Goal: Task Accomplishment & Management: Manage account settings

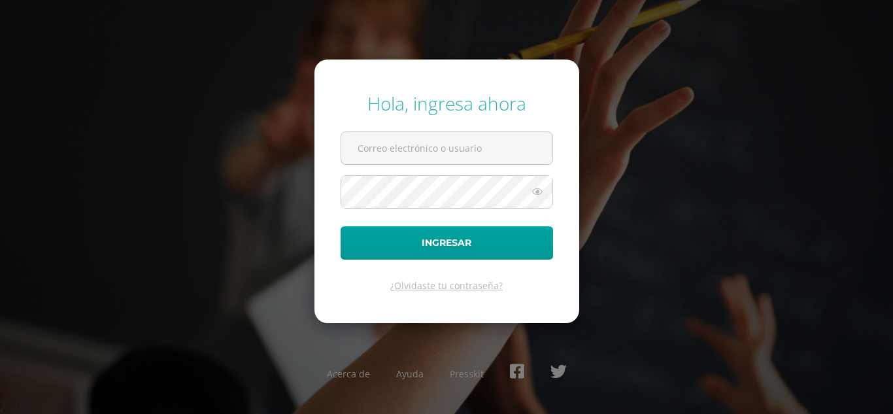
click at [537, 193] on icon at bounding box center [537, 192] width 17 height 16
click at [397, 146] on input "text" at bounding box center [446, 148] width 211 height 32
click at [574, 155] on form "Hola, ingresa ahora Ingresar ¿Olvidaste tu contraseña?" at bounding box center [446, 190] width 265 height 263
click at [439, 284] on link "¿Olvidaste tu contraseña?" at bounding box center [446, 285] width 112 height 12
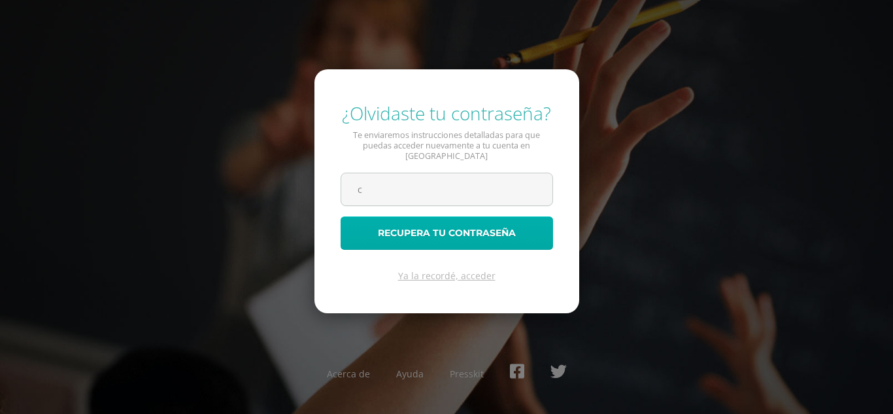
type input "[EMAIL_ADDRESS][DOMAIN_NAME]"
click at [461, 224] on button "Recupera tu contraseña" at bounding box center [447, 232] width 212 height 33
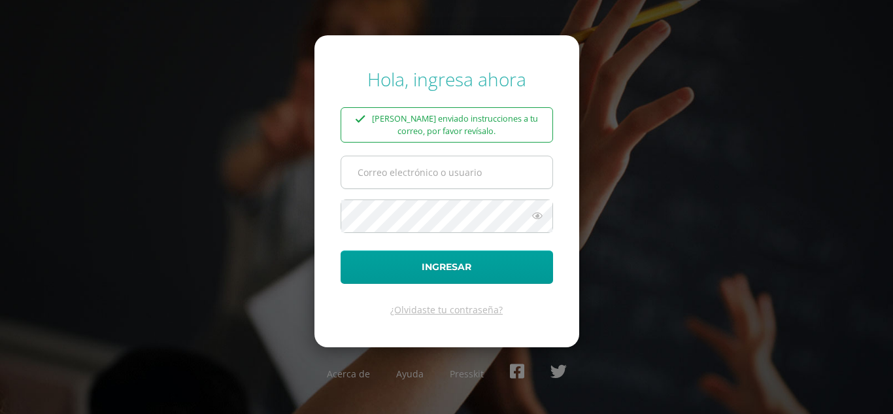
type input "g"
click at [384, 177] on input "g" at bounding box center [446, 172] width 211 height 32
type input "[EMAIL_ADDRESS][DOMAIN_NAME]"
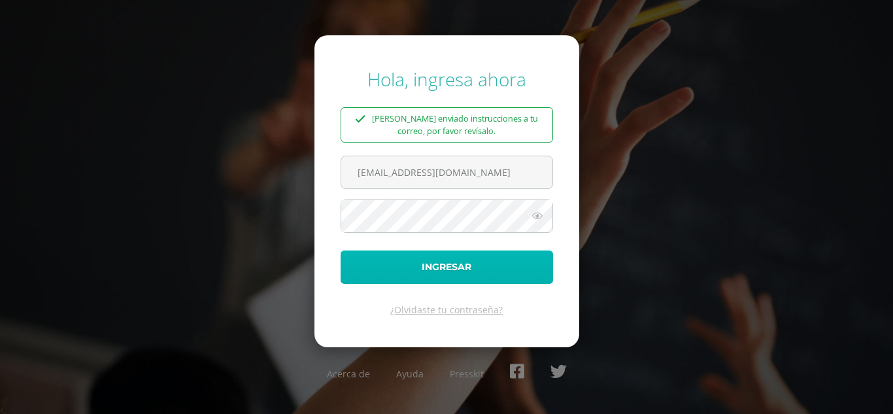
click at [448, 266] on button "Ingresar" at bounding box center [447, 266] width 212 height 33
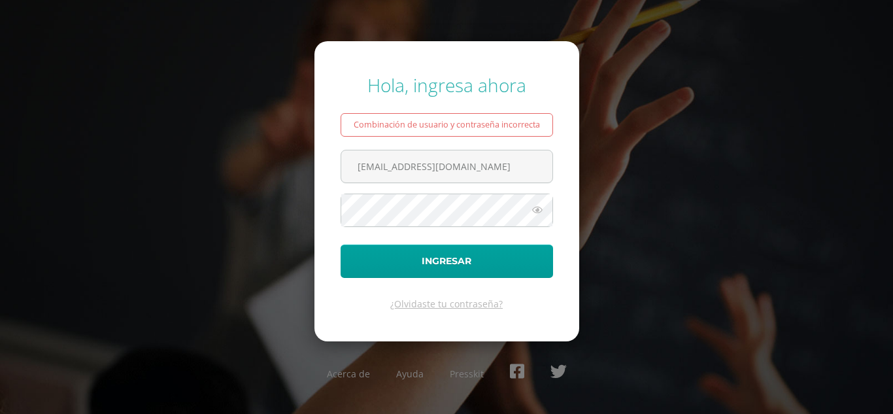
click at [532, 211] on icon at bounding box center [537, 210] width 17 height 16
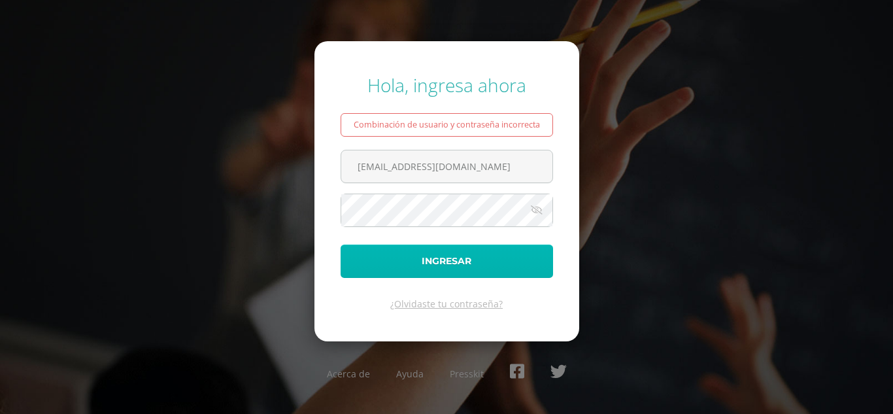
click at [446, 257] on button "Ingresar" at bounding box center [447, 260] width 212 height 33
click at [455, 257] on button "Ingresar" at bounding box center [447, 260] width 212 height 33
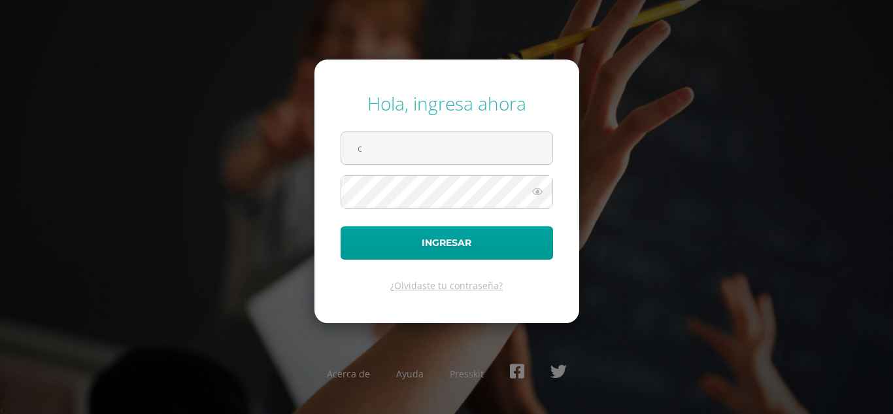
type input "[EMAIL_ADDRESS][DOMAIN_NAME]"
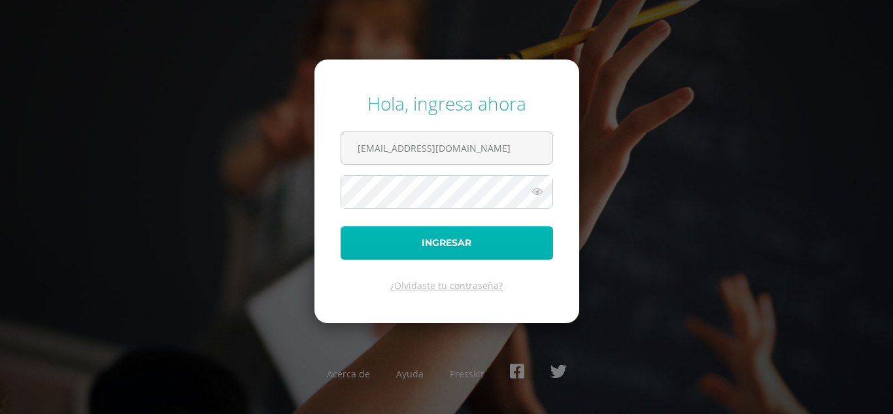
click at [420, 237] on button "Ingresar" at bounding box center [447, 242] width 212 height 33
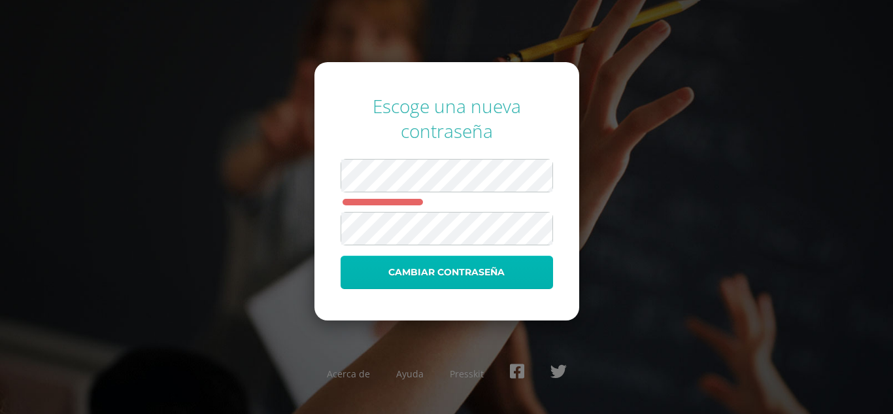
click at [463, 274] on button "Cambiar contraseña" at bounding box center [447, 272] width 212 height 33
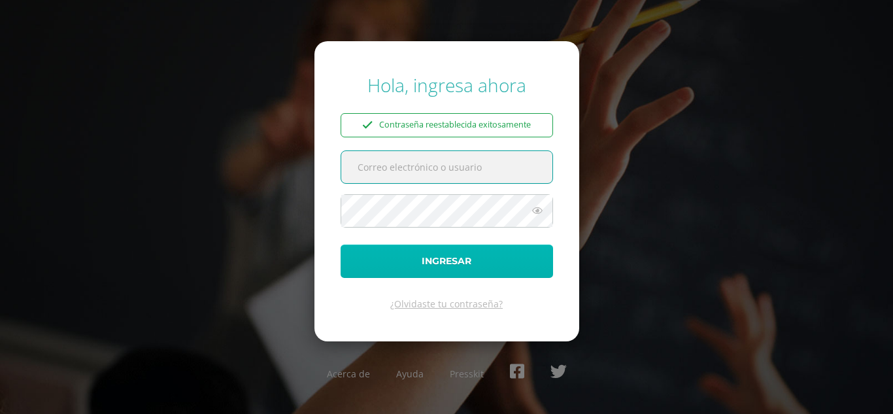
click at [437, 250] on button "Ingresar" at bounding box center [447, 260] width 212 height 33
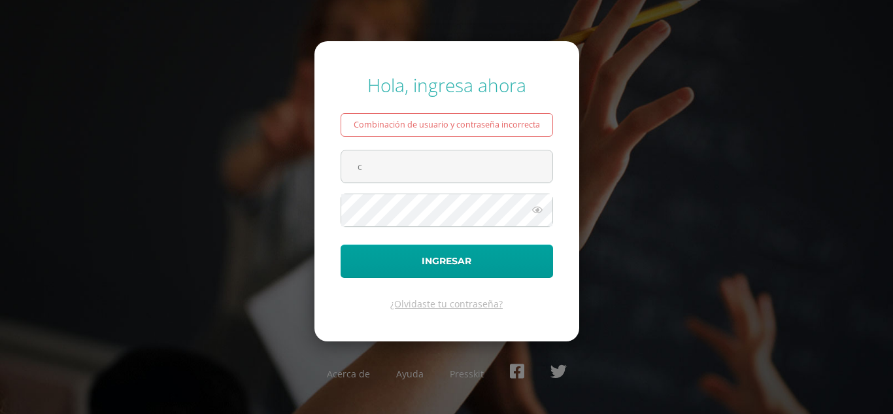
type input "[EMAIL_ADDRESS][DOMAIN_NAME]"
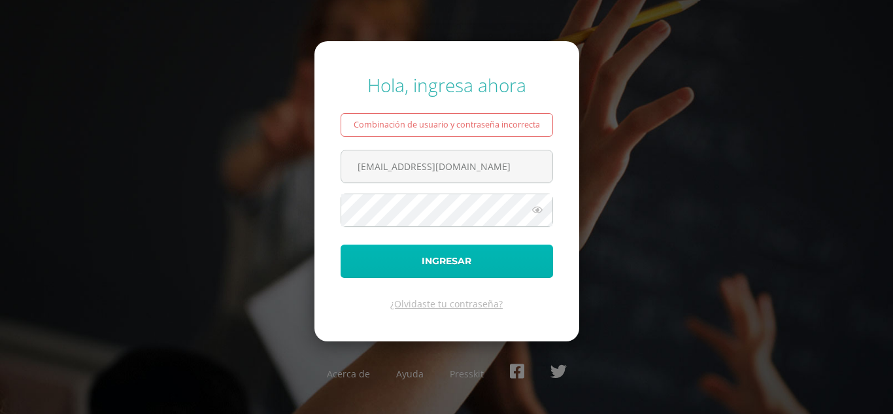
click at [474, 257] on button "Ingresar" at bounding box center [447, 260] width 212 height 33
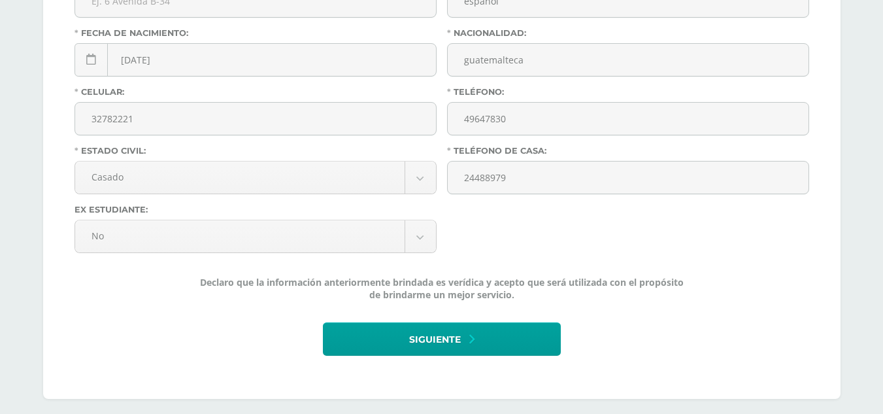
scroll to position [510, 0]
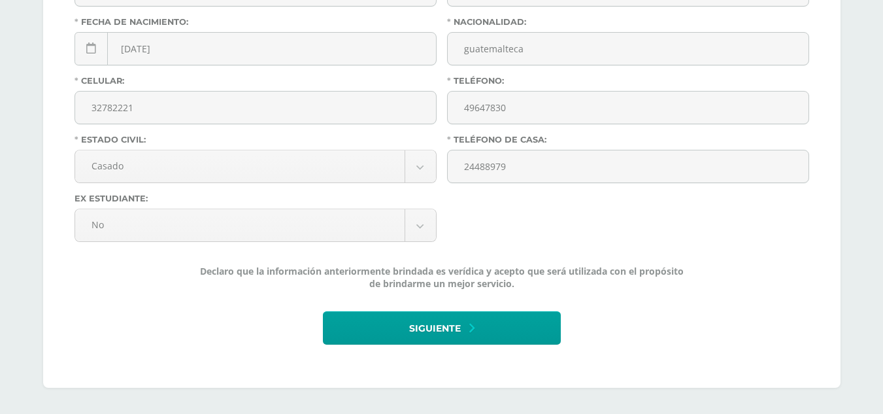
drag, startPoint x: 890, startPoint y: 178, endPoint x: 874, endPoint y: 412, distance: 234.5
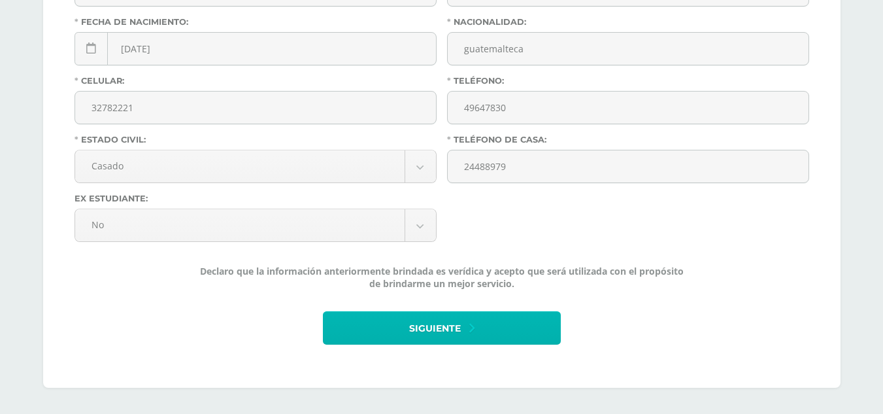
click at [441, 331] on span "Siguiente" at bounding box center [435, 328] width 52 height 32
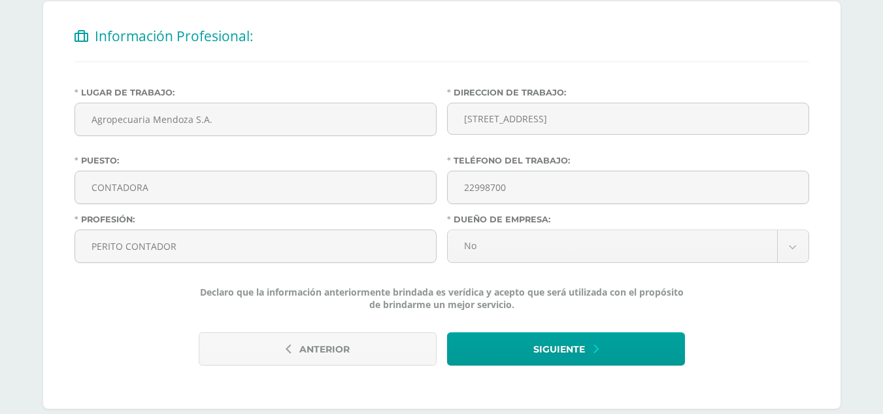
scroll to position [275, 0]
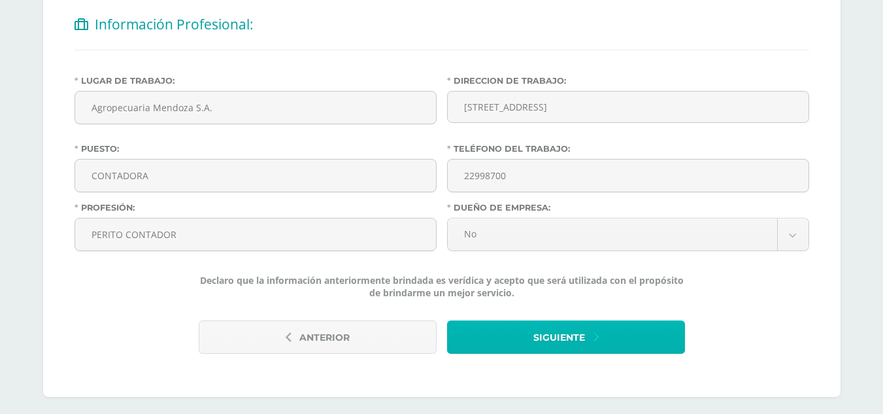
click at [536, 333] on span "Siguiente" at bounding box center [559, 338] width 52 height 32
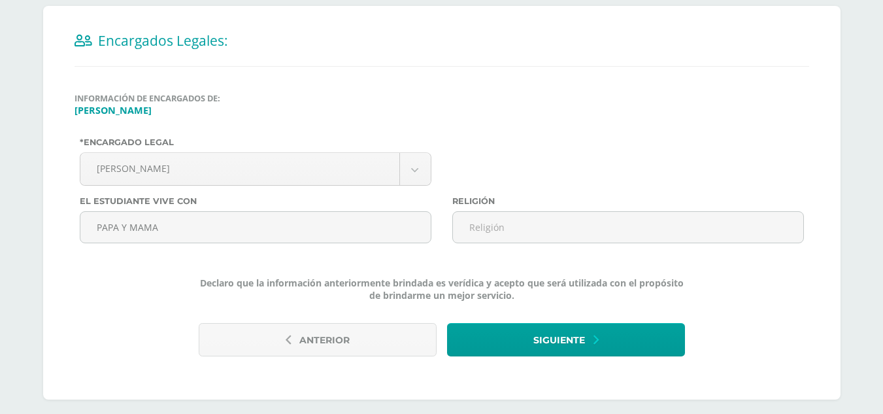
scroll to position [271, 0]
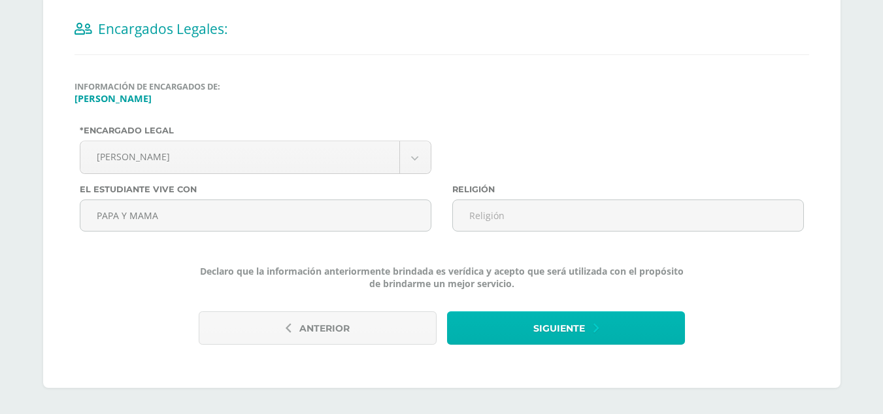
click at [572, 329] on span "Siguiente" at bounding box center [559, 328] width 52 height 32
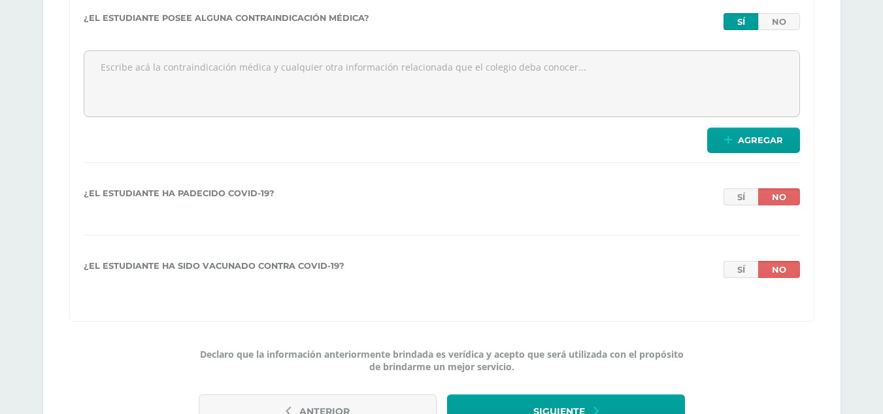
scroll to position [1737, 0]
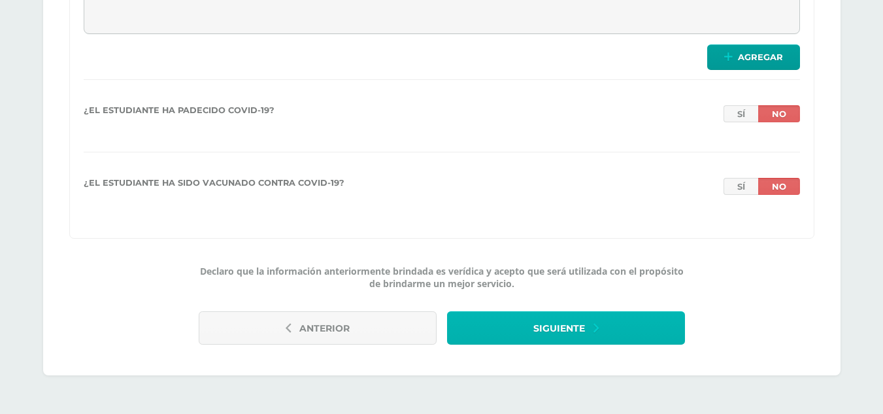
click at [545, 325] on span "Siguiente" at bounding box center [559, 328] width 52 height 32
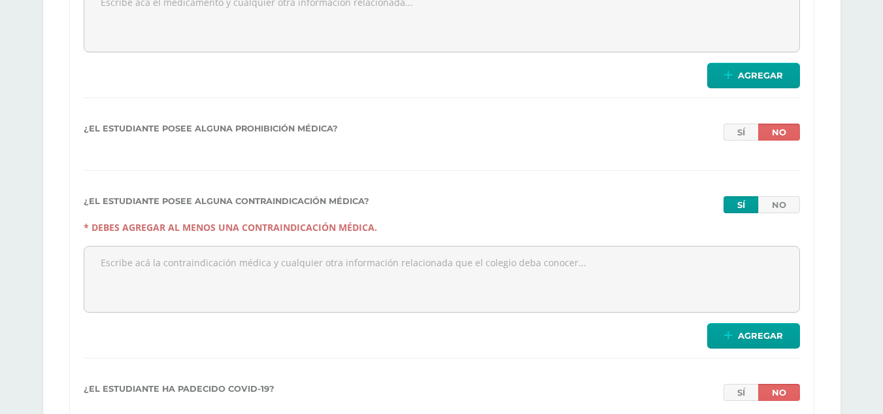
scroll to position [1447, 0]
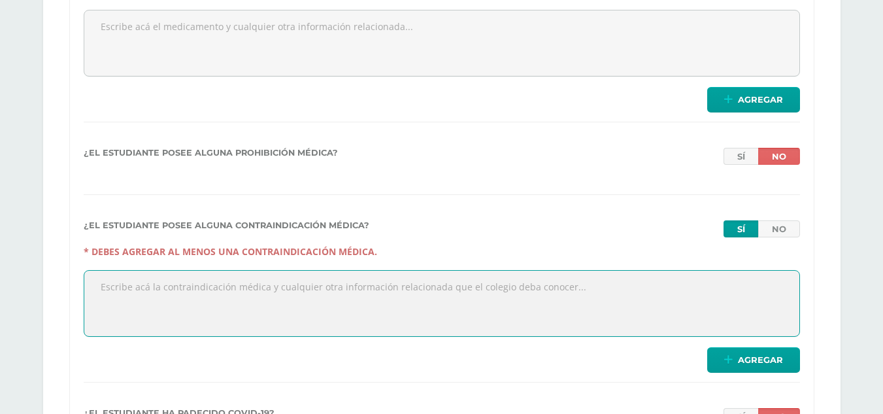
click at [99, 286] on textarea at bounding box center [441, 303] width 715 height 65
type textarea "controlar la temperatura"
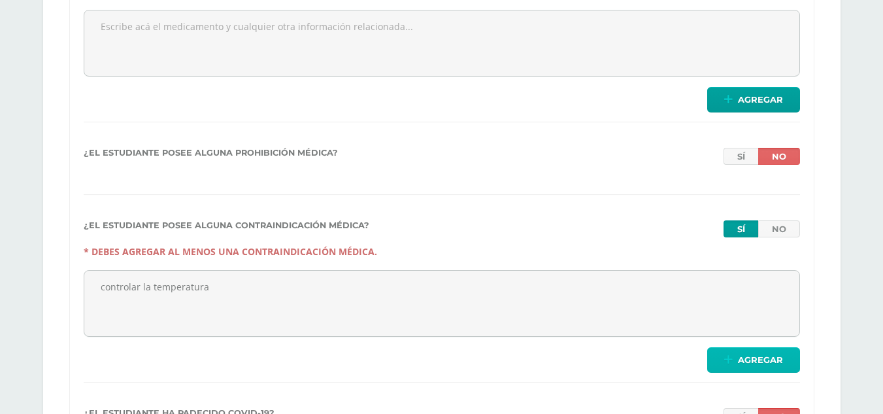
click at [763, 364] on span "Agregar" at bounding box center [760, 360] width 45 height 24
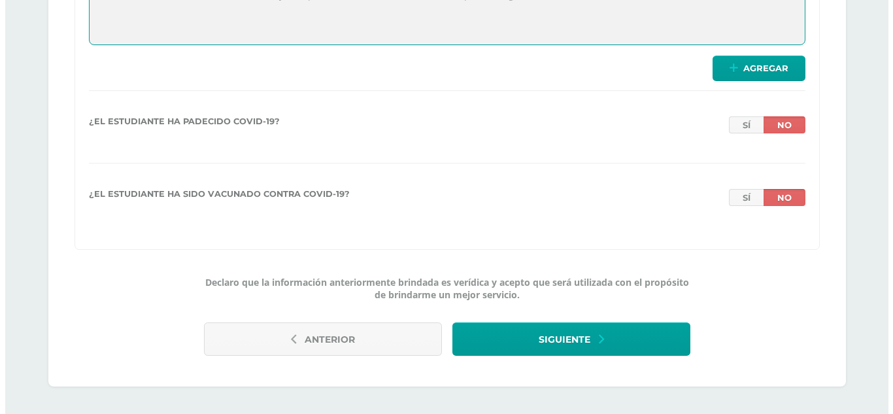
scroll to position [1778, 0]
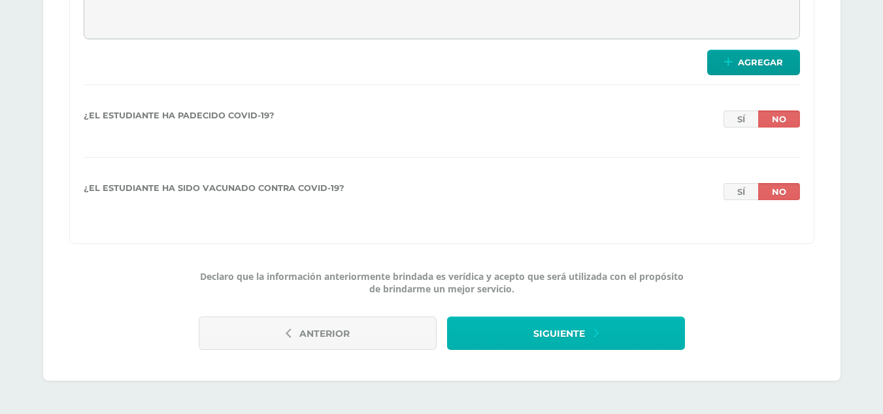
click at [533, 325] on span "Siguiente" at bounding box center [559, 334] width 52 height 32
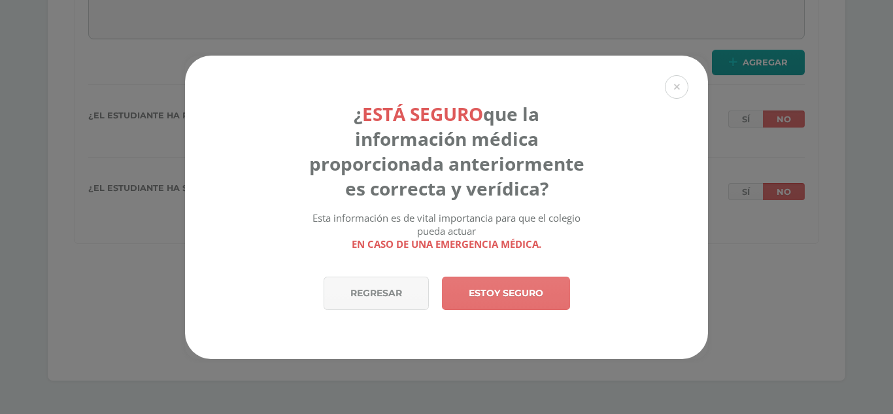
click at [521, 295] on link "Estoy seguro" at bounding box center [506, 292] width 128 height 33
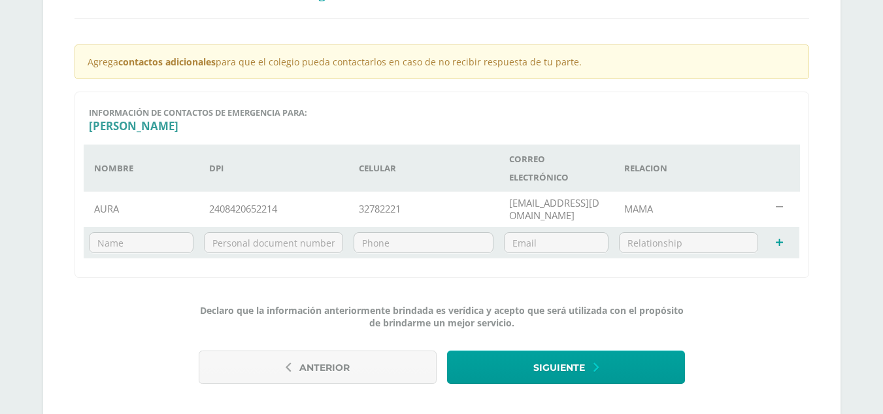
scroll to position [311, 0]
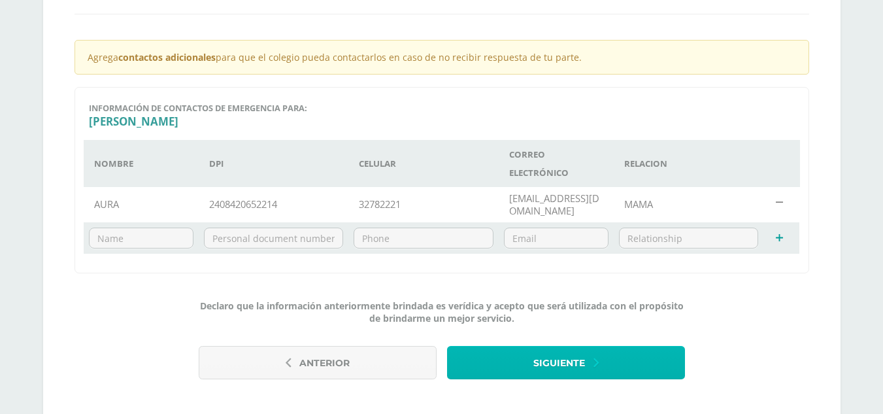
click at [556, 362] on span "Siguiente" at bounding box center [559, 363] width 52 height 32
click at [564, 363] on span "Siguiente" at bounding box center [559, 363] width 52 height 32
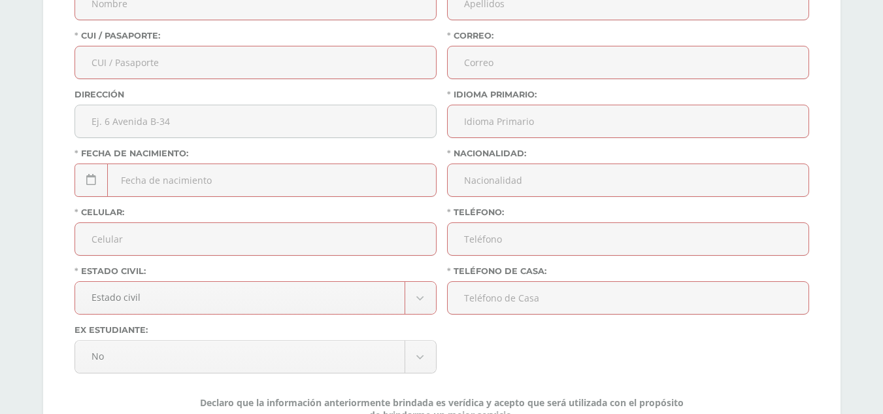
scroll to position [720, 0]
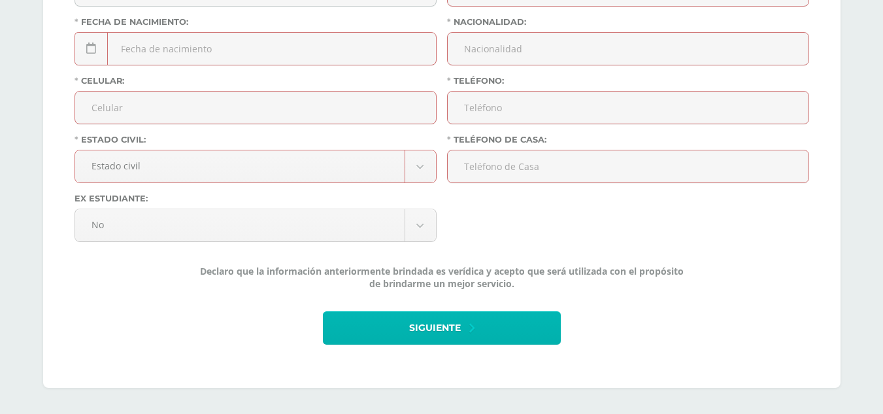
click at [429, 325] on span "Siguiente" at bounding box center [435, 328] width 52 height 32
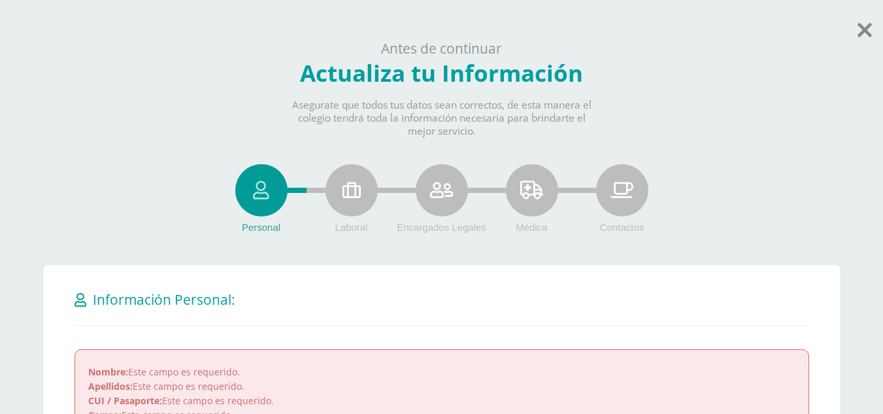
click at [750, 167] on div "Personal Laboral Encargados Legales Médica Contactos" at bounding box center [441, 200] width 797 height 73
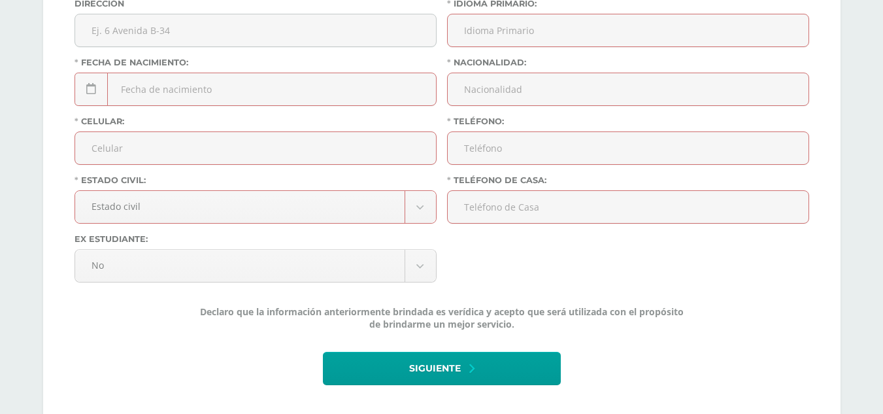
scroll to position [720, 0]
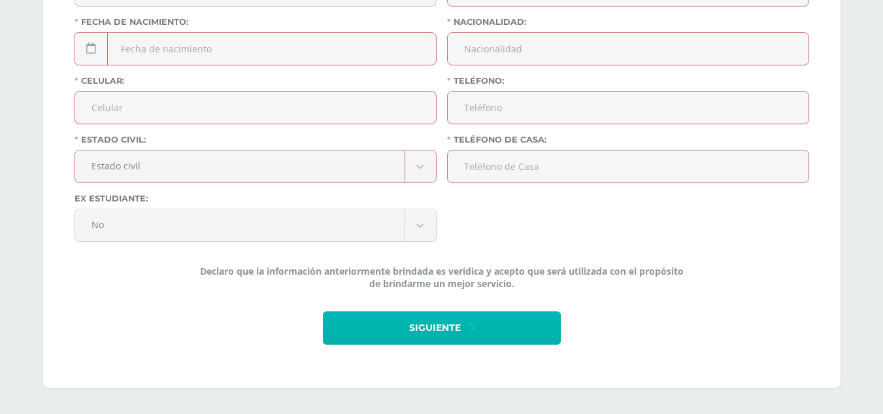
click at [389, 329] on button "Siguiente" at bounding box center [442, 327] width 238 height 33
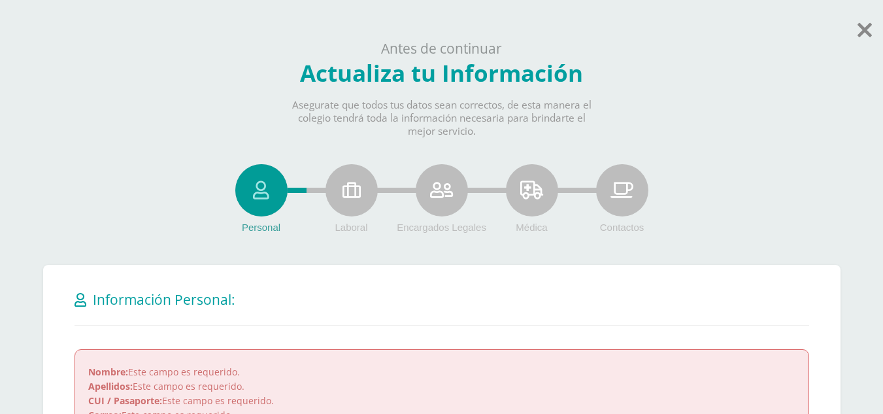
click at [358, 191] on icon at bounding box center [351, 190] width 18 height 18
click at [431, 185] on icon at bounding box center [441, 190] width 23 height 18
click at [534, 190] on icon at bounding box center [531, 190] width 23 height 18
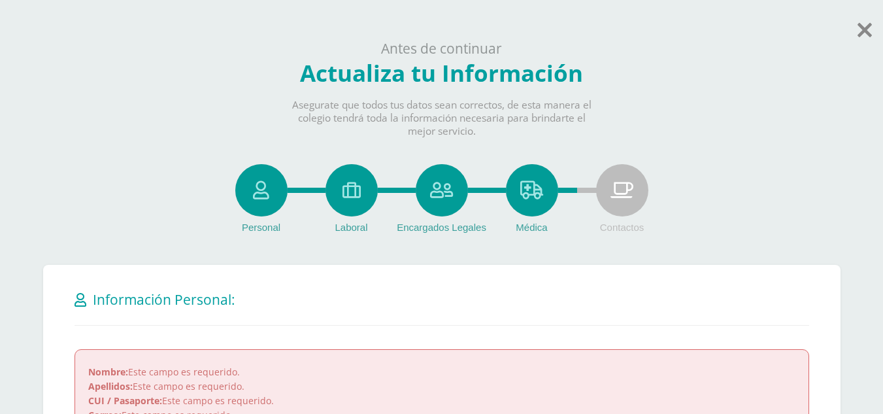
click at [638, 191] on div "Contactos" at bounding box center [622, 190] width 52 height 52
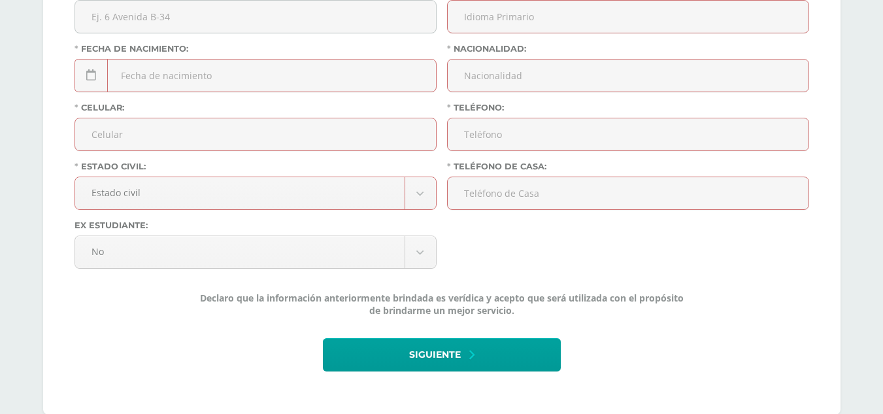
scroll to position [720, 0]
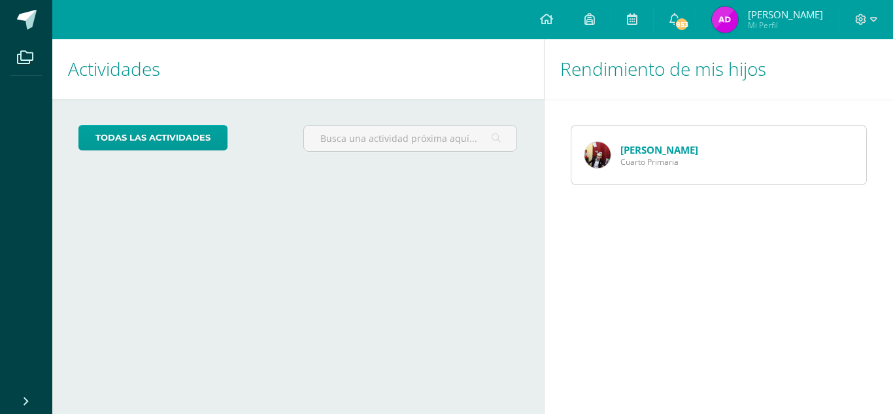
click at [859, 349] on div "Rendimiento de mis hijos José Cifuentes Cuarto Primaria" at bounding box center [721, 226] width 355 height 375
click at [689, 20] on link "853" at bounding box center [675, 19] width 42 height 39
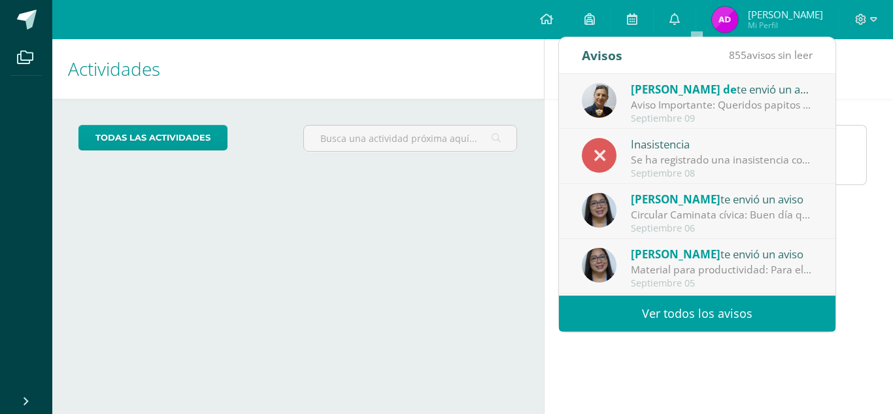
click at [708, 97] on div "Sheny de te envió un aviso" at bounding box center [722, 88] width 182 height 17
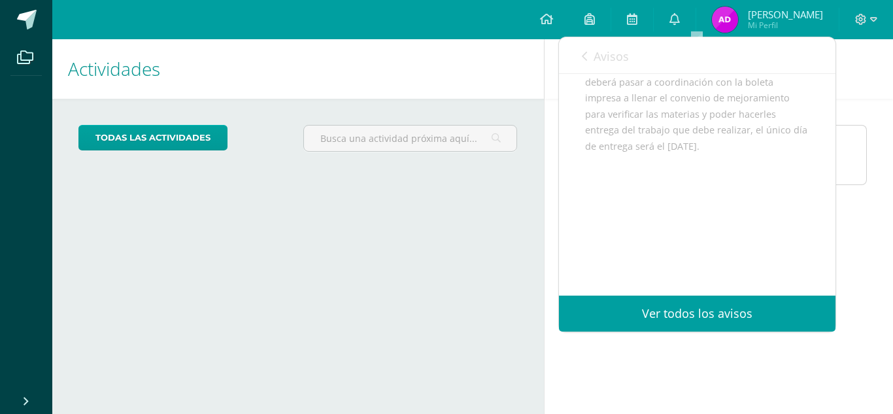
scroll to position [245, 0]
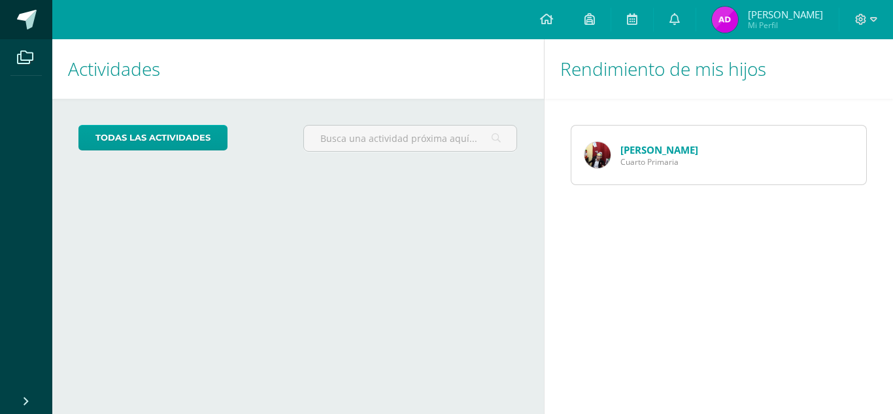
click at [23, 24] on span at bounding box center [27, 20] width 20 height 20
click at [27, 18] on span at bounding box center [27, 20] width 20 height 20
click at [22, 52] on icon at bounding box center [25, 57] width 16 height 13
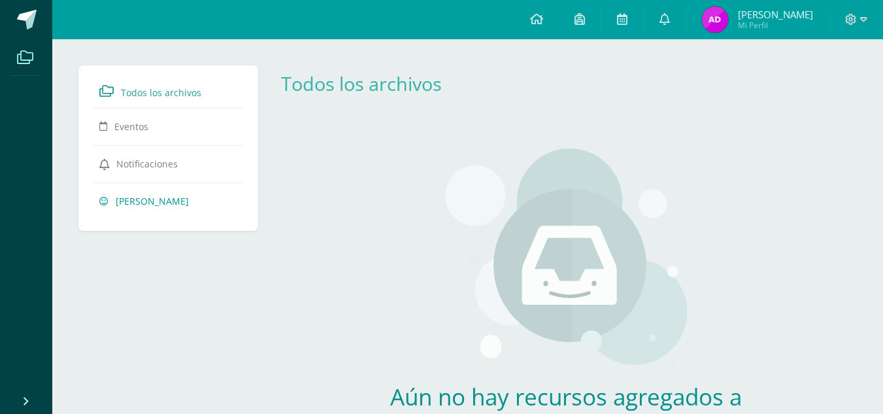
click at [139, 197] on span "[PERSON_NAME]" at bounding box center [152, 201] width 73 height 12
click at [437, 134] on div "Aún no hay recursos agregados a esta categoría. Podrás ver todos los recursos c…" at bounding box center [566, 315] width 386 height 387
click at [437, 150] on div "Aún no hay recursos agregados a esta categoría. Podrás ver todos los recursos c…" at bounding box center [566, 315] width 386 height 387
click at [445, 87] on link "José Cifuentes COS00440" at bounding box center [401, 83] width 240 height 25
click at [543, 24] on icon at bounding box center [536, 19] width 13 height 12
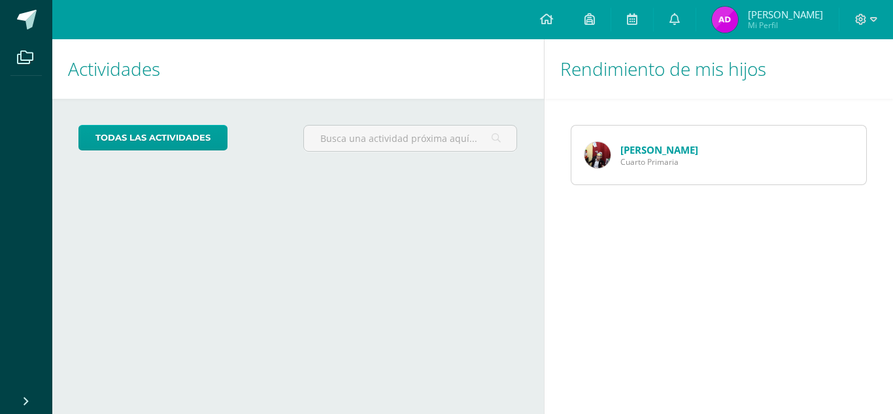
click at [559, 24] on html "Archivos Cerrar panel Configuración Cerrar sesión [PERSON_NAME] Mi Perfil Aviso…" at bounding box center [446, 207] width 893 height 414
click at [595, 22] on icon at bounding box center [589, 19] width 10 height 12
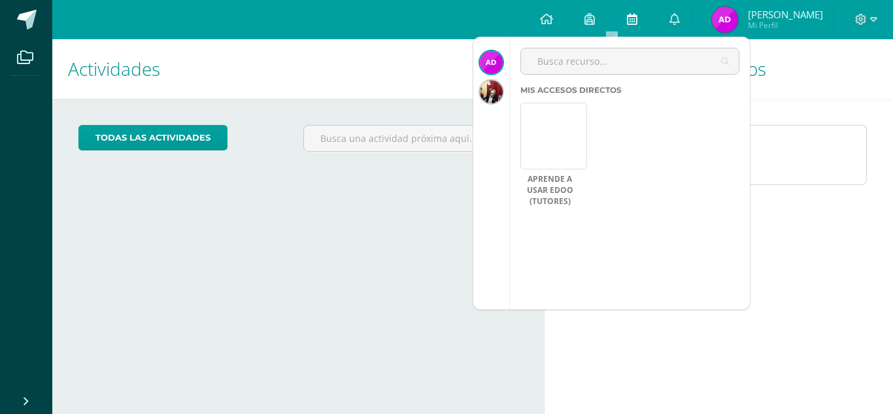
click at [637, 20] on icon at bounding box center [632, 19] width 10 height 12
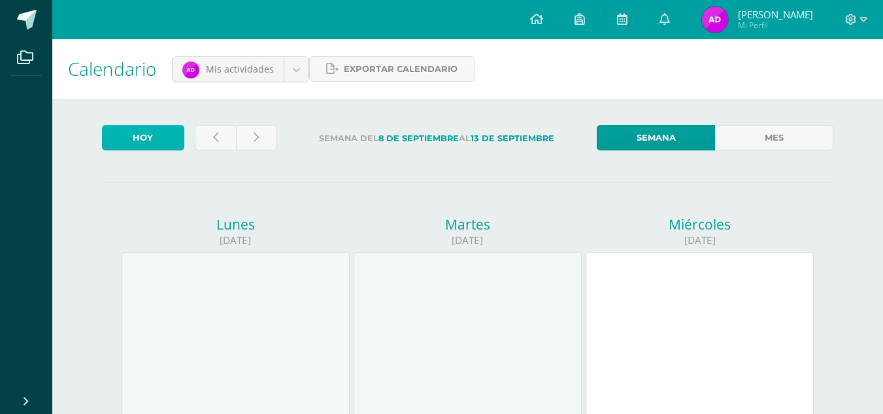
click at [158, 133] on link "Hoy" at bounding box center [143, 137] width 82 height 25
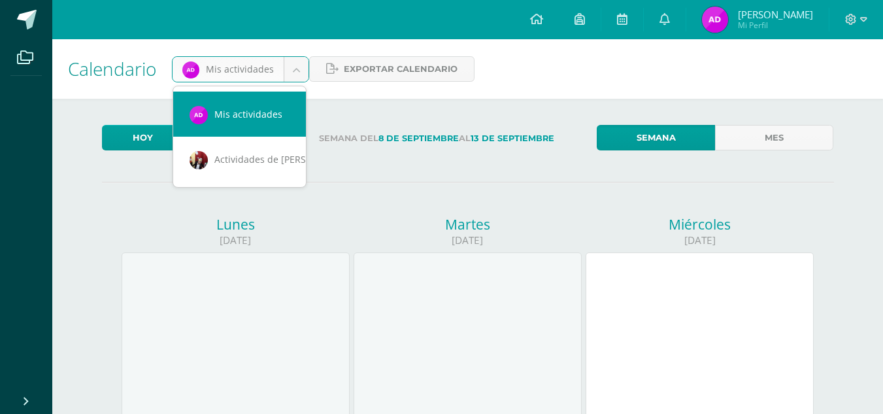
scroll to position [0, 12]
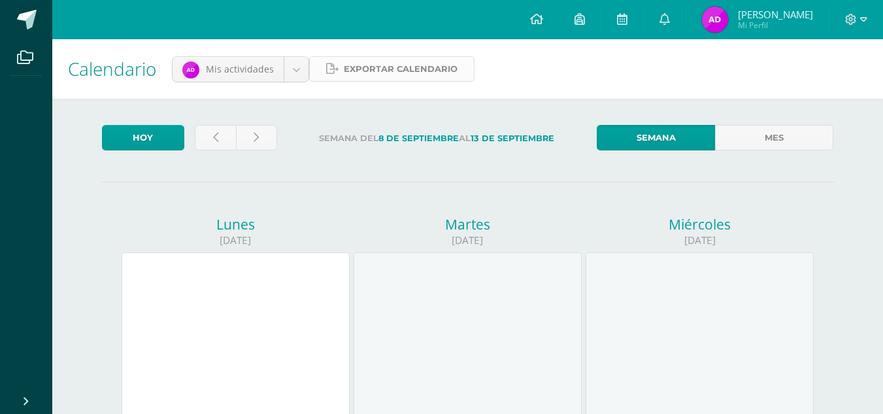
click at [388, 64] on span "Exportar calendario" at bounding box center [401, 69] width 114 height 24
click at [51, 35] on link at bounding box center [26, 19] width 52 height 39
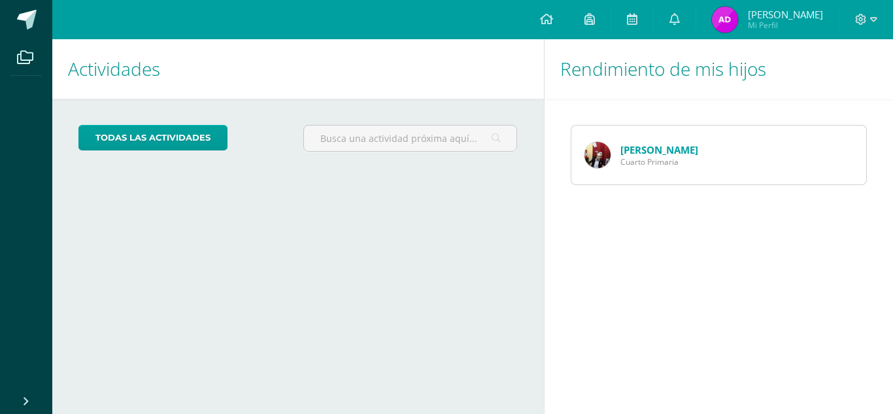
click at [190, 131] on link "todas las Actividades" at bounding box center [152, 137] width 149 height 25
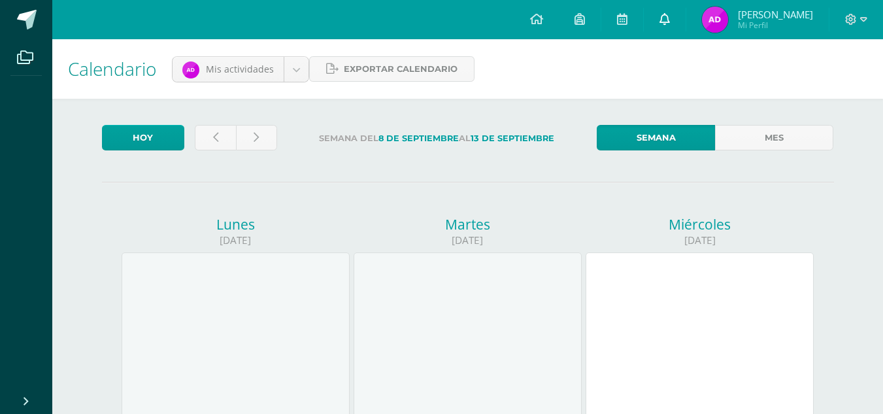
click at [670, 18] on icon at bounding box center [664, 19] width 10 height 12
click at [854, 88] on div "Calendario Mis actividades Mis actividades Actividades de [PERSON_NAME] Exporta…" at bounding box center [467, 68] width 831 height 59
click at [659, 282] on div at bounding box center [700, 366] width 228 height 229
click at [869, 23] on div at bounding box center [856, 19] width 54 height 39
click at [670, 12] on span at bounding box center [664, 19] width 10 height 14
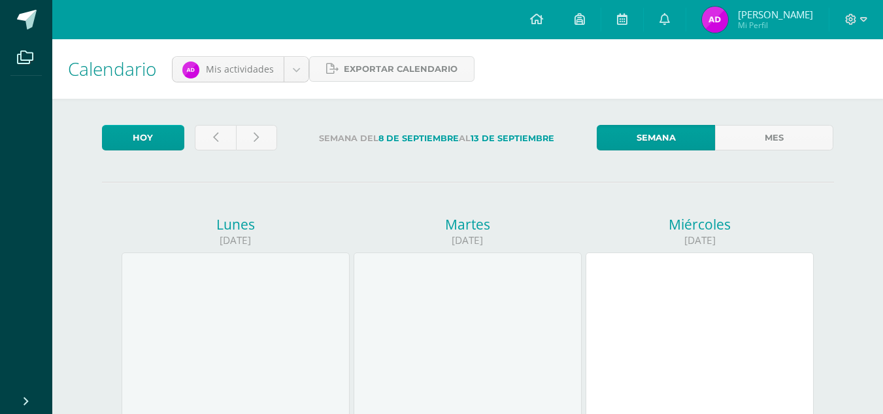
click at [848, 78] on div "Calendario Mis actividades Mis actividades Actividades de [PERSON_NAME] Exporta…" at bounding box center [467, 68] width 831 height 59
click at [670, 16] on icon at bounding box center [664, 19] width 10 height 12
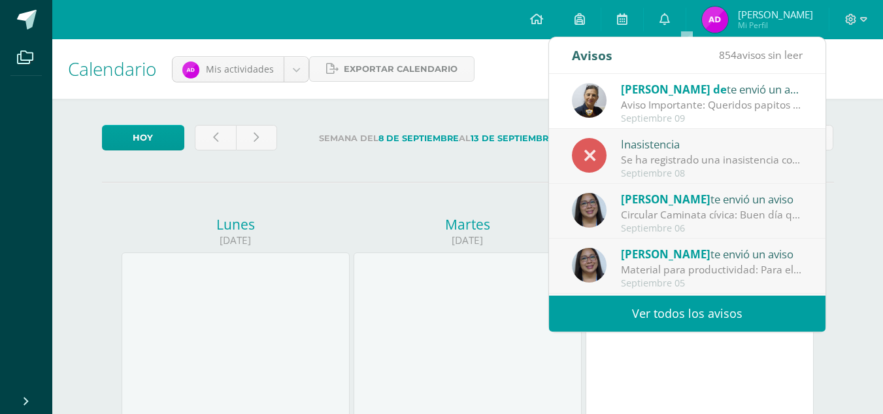
click at [688, 158] on div "Se ha registrado una inasistencia con excusa en Comunicación y Lenguaje L1 Idio…" at bounding box center [712, 159] width 182 height 15
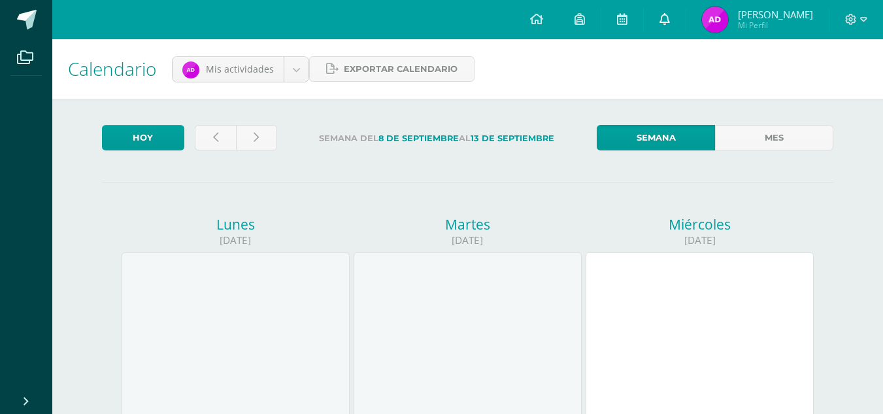
click at [670, 13] on icon at bounding box center [664, 19] width 10 height 12
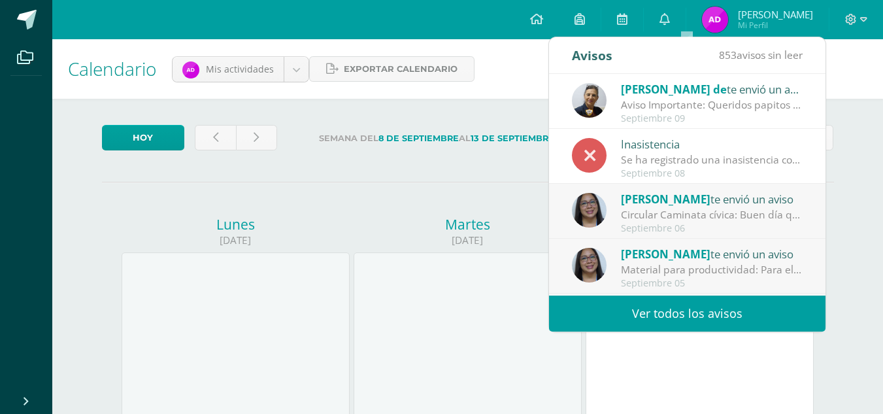
click at [668, 146] on div "Inasistencia" at bounding box center [712, 143] width 182 height 17
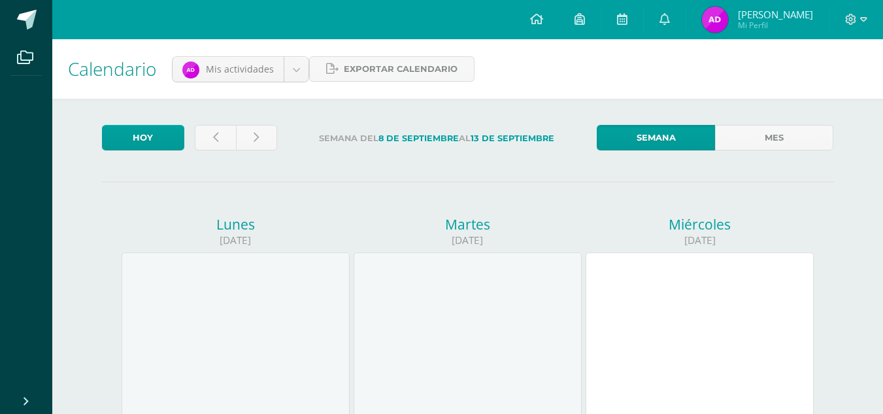
click at [852, 71] on div "Calendario Mis actividades Mis actividades Actividades de [PERSON_NAME] Exporta…" at bounding box center [467, 68] width 831 height 59
click at [863, 17] on icon at bounding box center [863, 20] width 7 height 12
click at [863, 16] on icon at bounding box center [863, 20] width 7 height 12
click at [833, 89] on span "Cerrar sesión" at bounding box center [822, 88] width 59 height 12
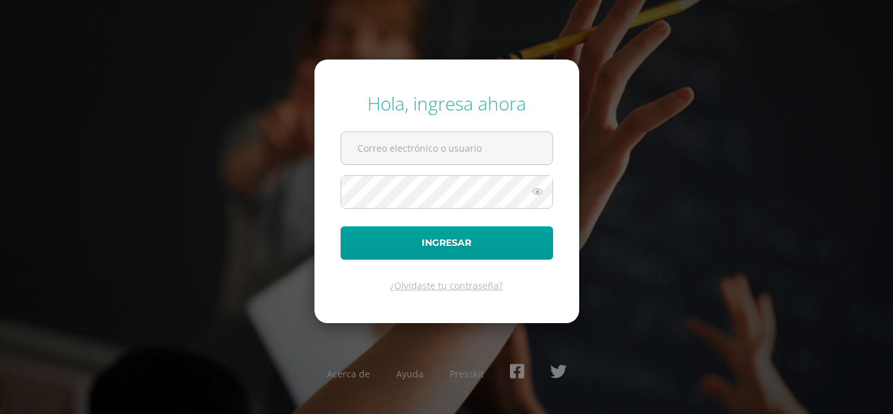
click at [713, 286] on div "Hola, ingresa ahora Ingresar ¿Olvidaste tu contraseña? Acerca de Ayuda Presskit" at bounding box center [446, 206] width 843 height 252
click at [537, 191] on icon at bounding box center [537, 192] width 17 height 16
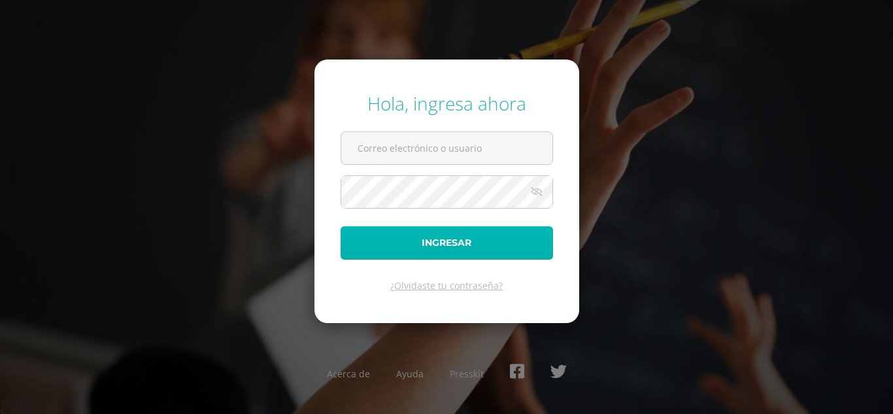
click at [459, 237] on button "Ingresar" at bounding box center [447, 242] width 212 height 33
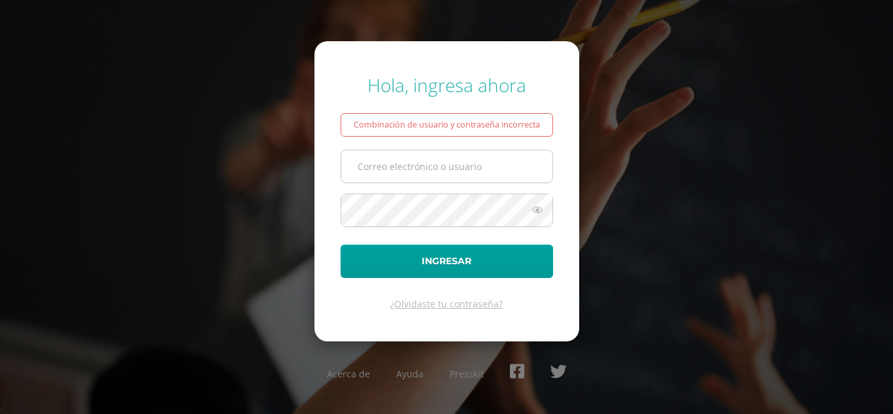
click at [383, 166] on input "text" at bounding box center [446, 166] width 211 height 32
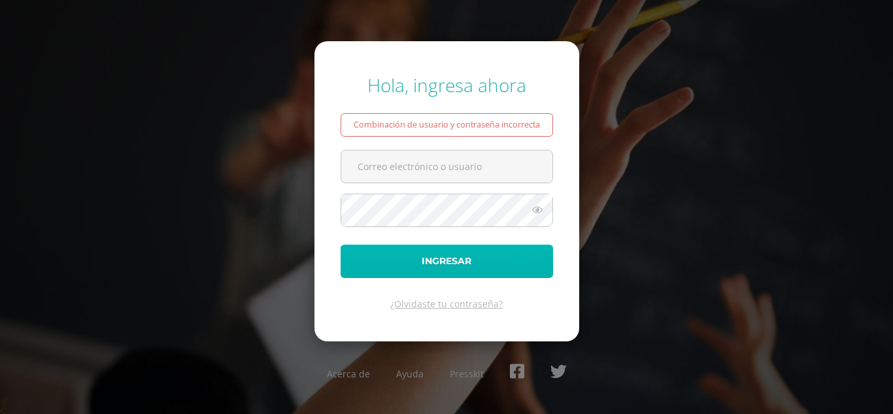
click at [458, 255] on button "Ingresar" at bounding box center [447, 260] width 212 height 33
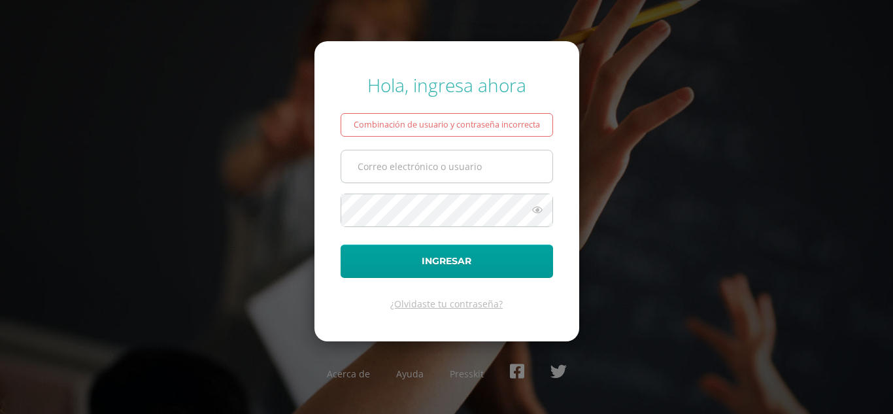
click at [361, 162] on input "text" at bounding box center [446, 166] width 211 height 32
click at [371, 169] on input "text" at bounding box center [446, 166] width 211 height 32
type input "cifigue07@gmail.com"
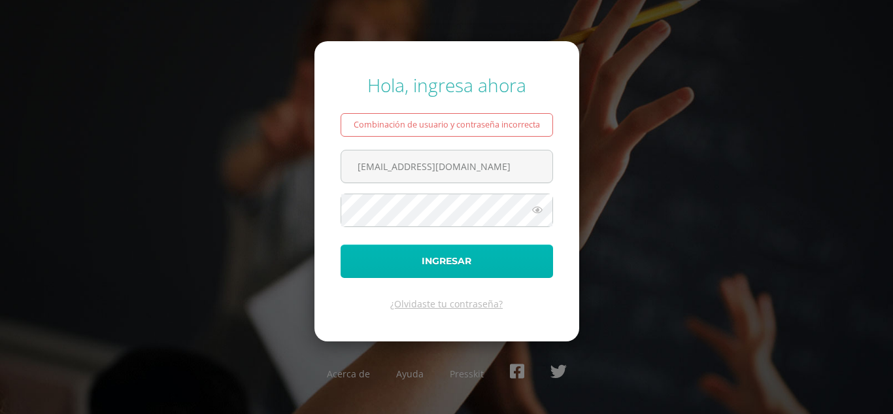
click at [446, 261] on button "Ingresar" at bounding box center [447, 260] width 212 height 33
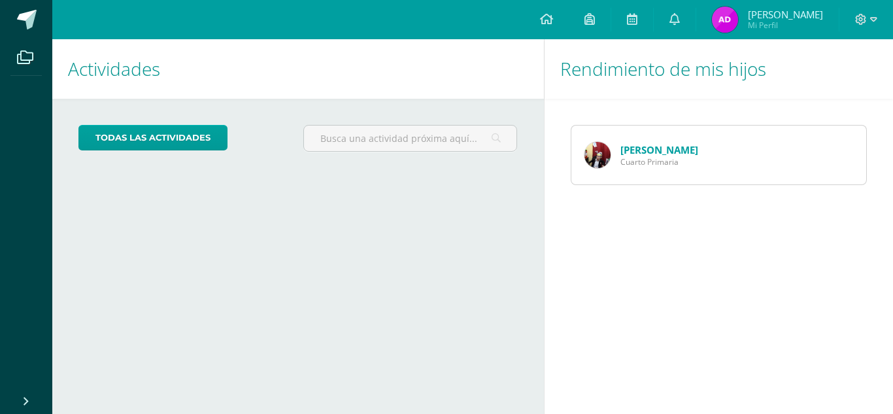
click at [766, 286] on div "Rendimiento de mis hijos [PERSON_NAME] Cuarto Primaria" at bounding box center [721, 226] width 355 height 375
click at [594, 242] on div "Rendimiento de mis hijos [PERSON_NAME] Cuarto Primaria" at bounding box center [721, 226] width 355 height 375
click at [480, 226] on div "Actividades Mis hijos todas las Actividades No tienes actividades Échale un vis…" at bounding box center [295, 226] width 497 height 375
click at [738, 16] on img at bounding box center [725, 20] width 26 height 26
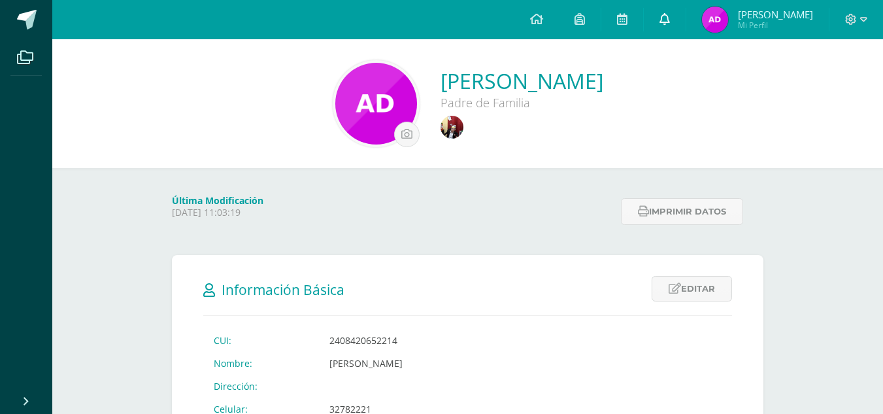
click at [676, 13] on link at bounding box center [665, 19] width 42 height 39
click at [627, 18] on icon at bounding box center [622, 19] width 10 height 12
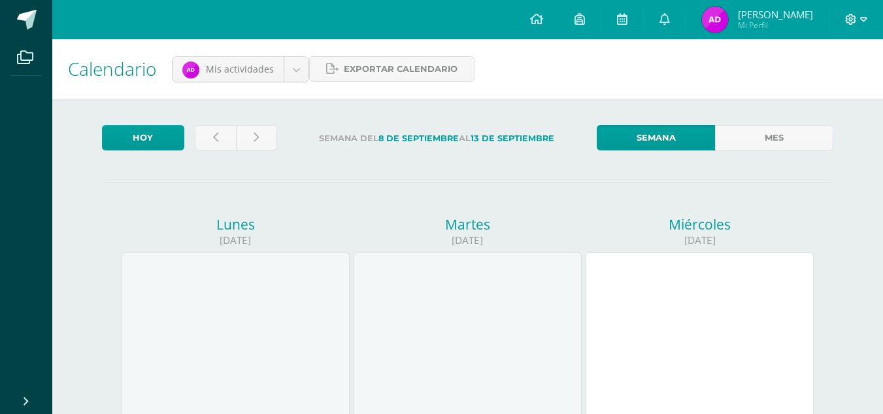
click at [865, 18] on icon at bounding box center [863, 19] width 7 height 5
click at [682, 83] on div "Calendario Mis actividades Mis actividades Actividades de [PERSON_NAME] Exporta…" at bounding box center [467, 68] width 831 height 59
click at [728, 16] on img at bounding box center [715, 20] width 26 height 26
